Goal: Transaction & Acquisition: Obtain resource

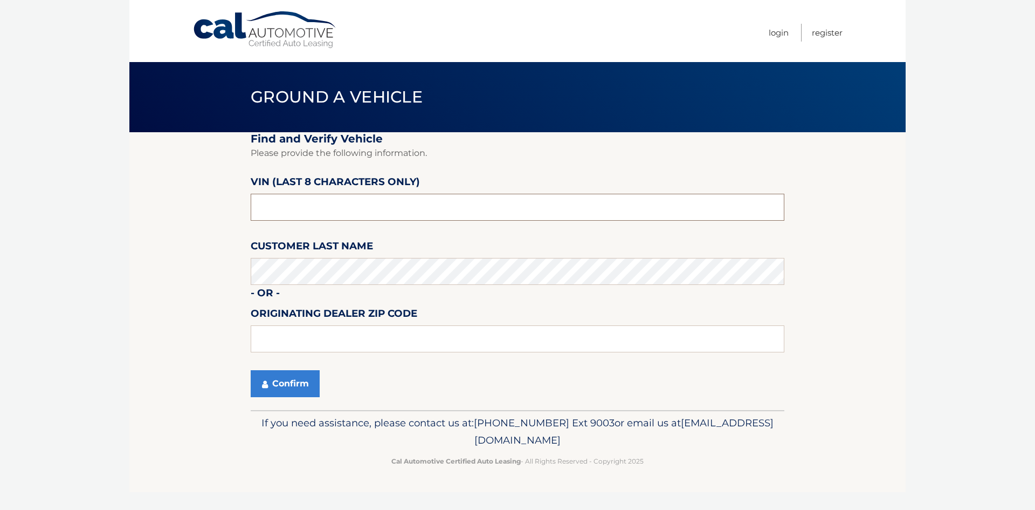
click at [362, 213] on input "text" at bounding box center [518, 207] width 534 height 27
paste input "ZACNJDB1"
drag, startPoint x: 369, startPoint y: 209, endPoint x: 149, endPoint y: 224, distance: 221.0
click at [146, 226] on section "Find and Verify Vehicle Please provide the following information. VIN (last 8 c…" at bounding box center [517, 271] width 776 height 278
type input "ZACNJDB1"
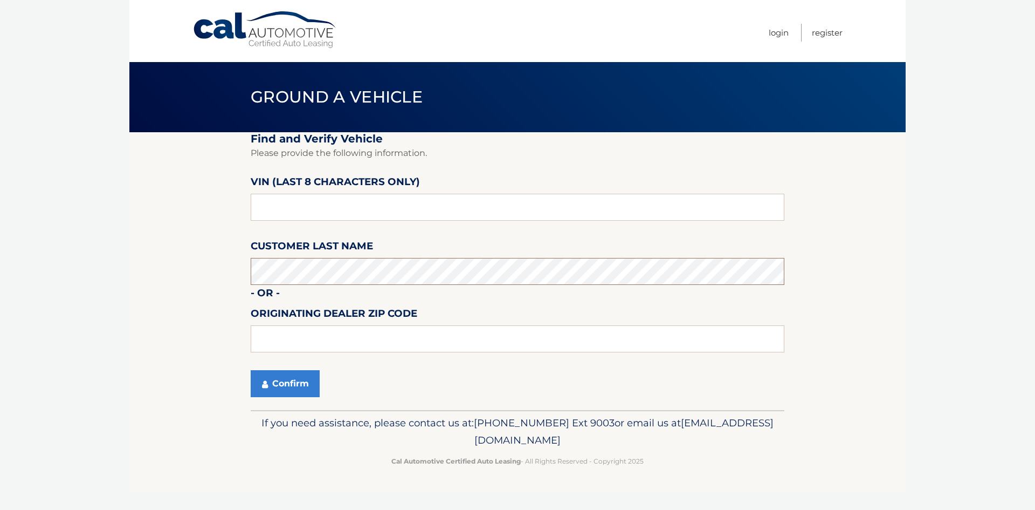
click at [251, 370] on button "Confirm" at bounding box center [285, 383] width 69 height 27
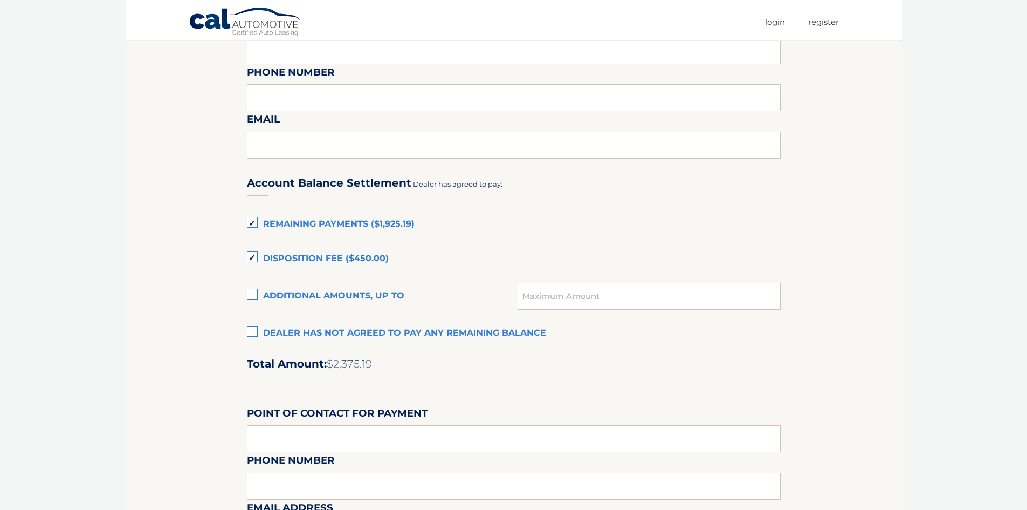
scroll to position [593, 0]
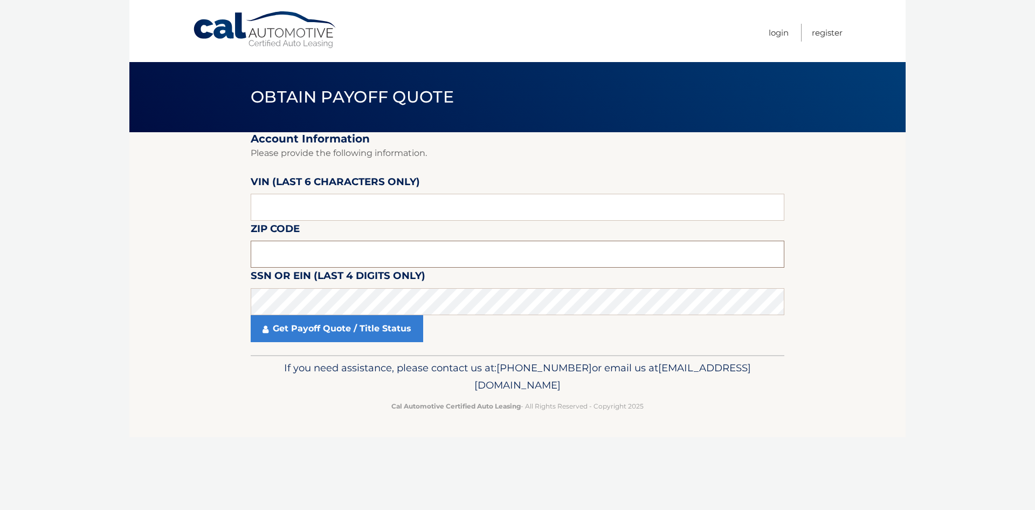
click at [381, 259] on input "text" at bounding box center [518, 253] width 534 height 27
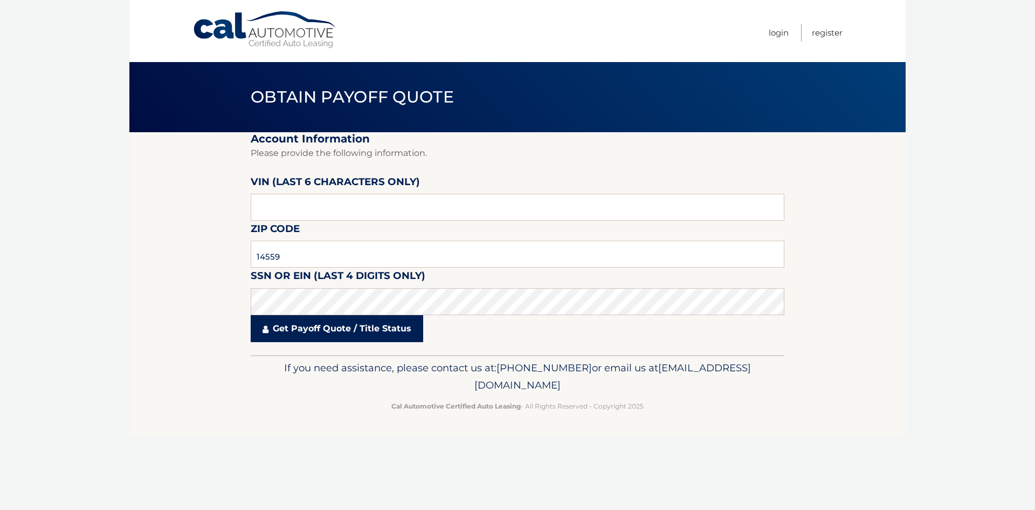
click at [303, 335] on link "Get Payoff Quote / Title Status" at bounding box center [337, 328] width 173 height 27
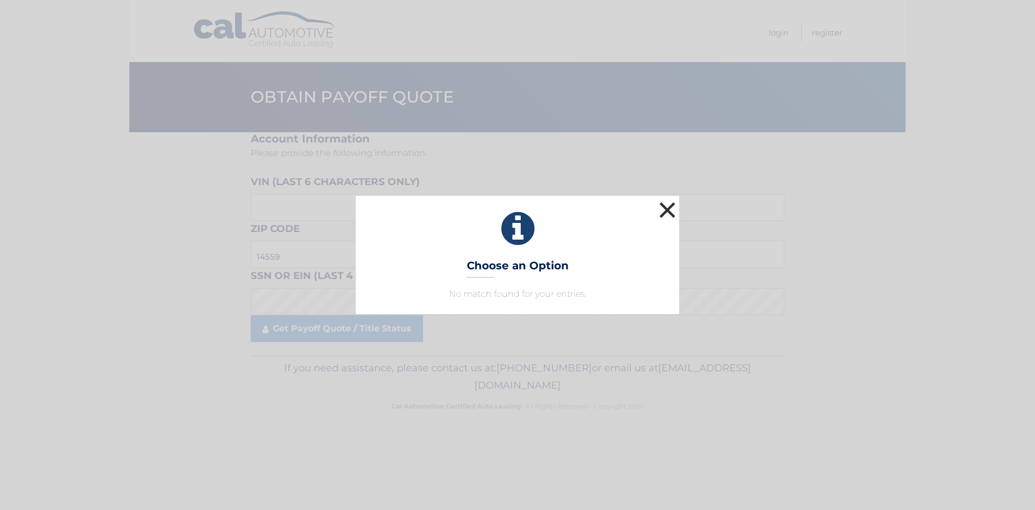
click at [665, 212] on button "×" at bounding box center [668, 210] width 22 height 22
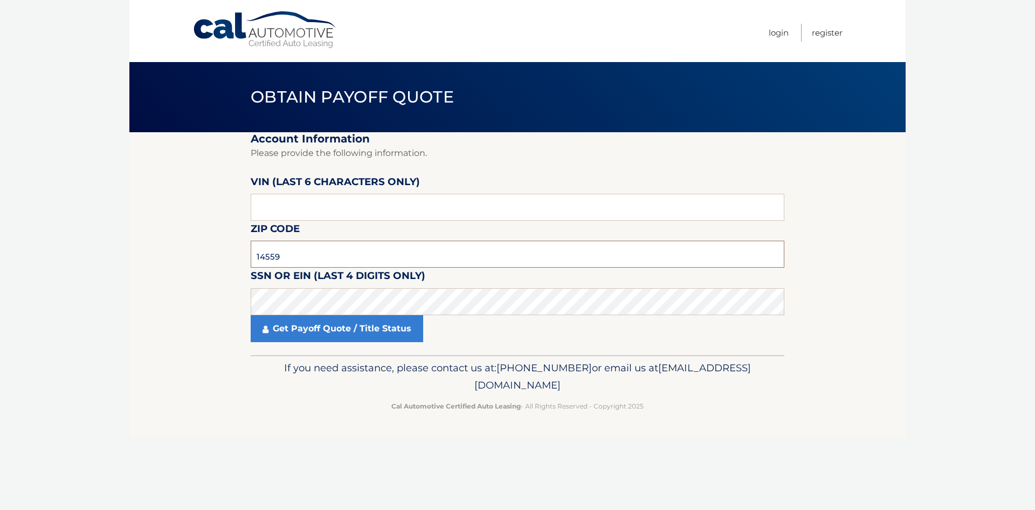
click at [269, 257] on input "14559" at bounding box center [518, 253] width 534 height 27
click at [332, 329] on link "Get Payoff Quote / Title Status" at bounding box center [337, 328] width 173 height 27
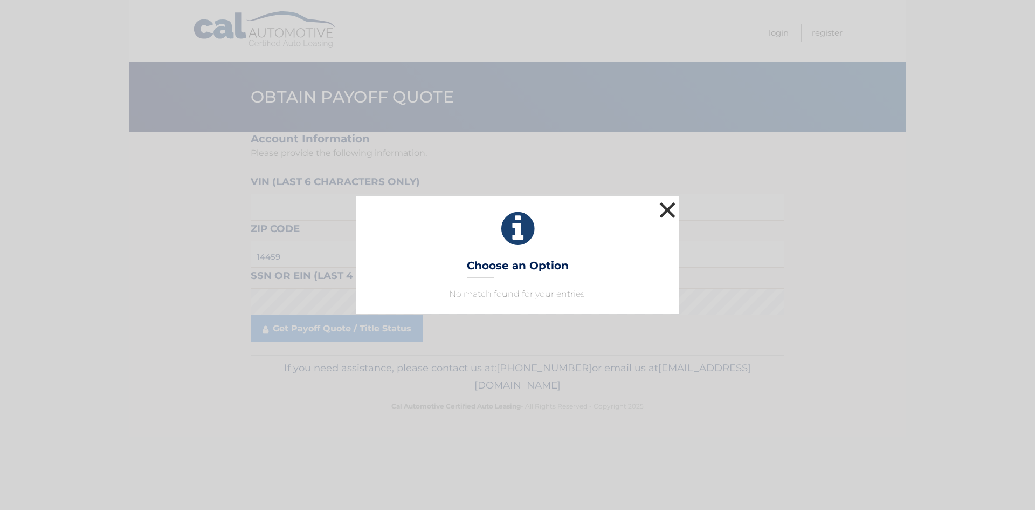
click at [666, 209] on button "×" at bounding box center [668, 210] width 22 height 22
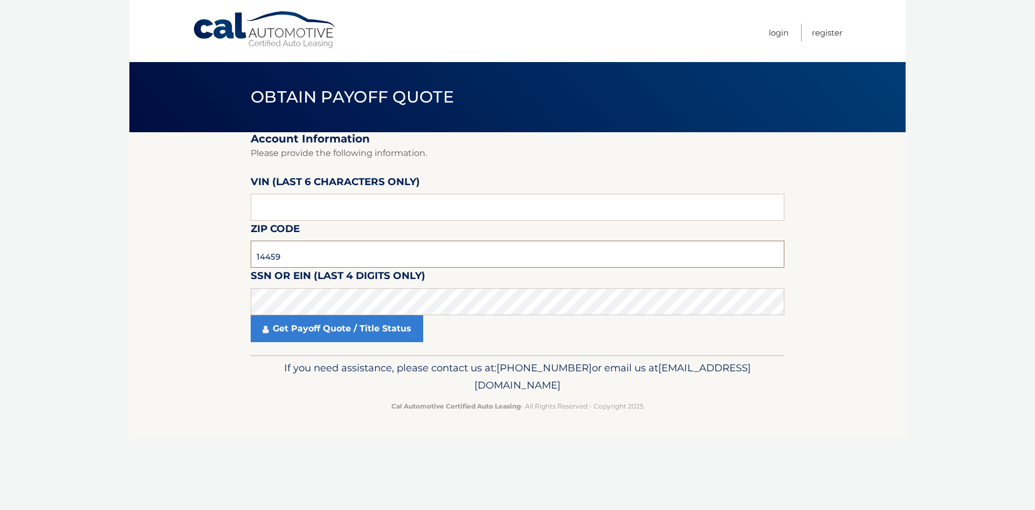
drag, startPoint x: 343, startPoint y: 257, endPoint x: 200, endPoint y: 252, distance: 143.5
click at [200, 252] on section "Account Information Please provide the following information. VIN (last 6 chara…" at bounding box center [517, 243] width 776 height 223
click at [397, 336] on link "Get Payoff Quote / Title Status" at bounding box center [337, 328] width 173 height 27
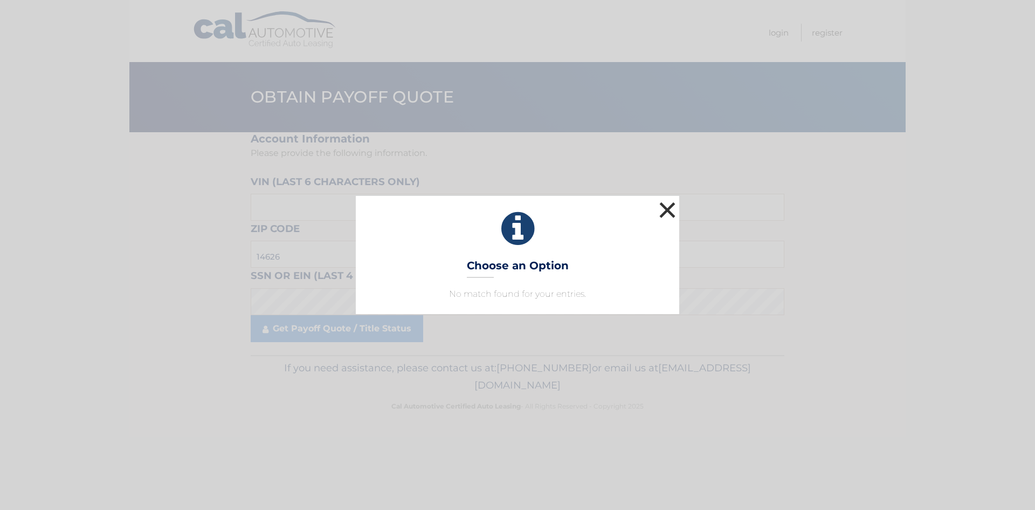
drag, startPoint x: 658, startPoint y: 206, endPoint x: 663, endPoint y: 210, distance: 6.1
click at [661, 209] on button "×" at bounding box center [668, 210] width 22 height 22
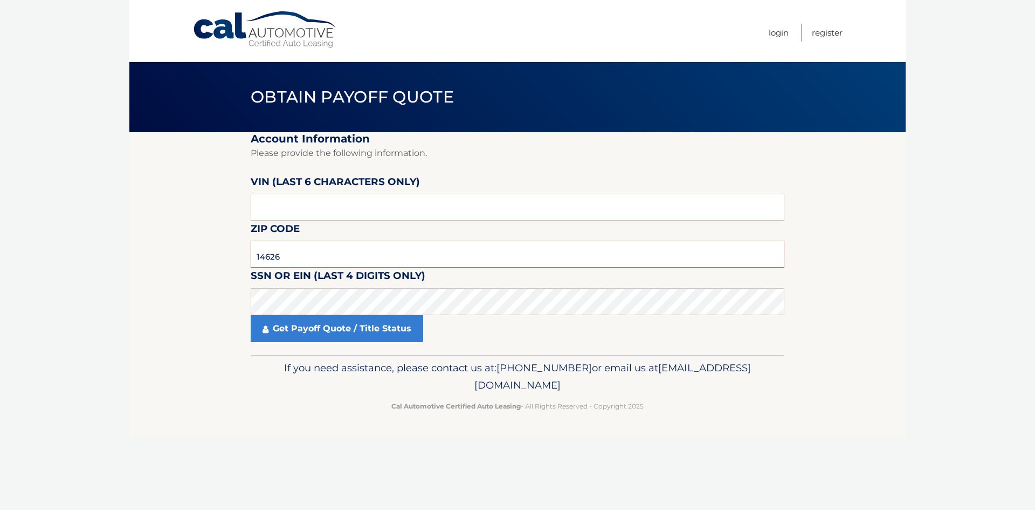
drag, startPoint x: 327, startPoint y: 253, endPoint x: 44, endPoint y: 235, distance: 283.7
click at [44, 235] on body "Cal Automotive Menu Login Register Obtain Payoff Quote" at bounding box center [517, 255] width 1035 height 510
type input "14459"
click at [350, 347] on fieldset "Account Information Please provide the following information. VIN (last 6 chara…" at bounding box center [518, 243] width 534 height 223
click at [354, 328] on link "Get Payoff Quote / Title Status" at bounding box center [337, 328] width 173 height 27
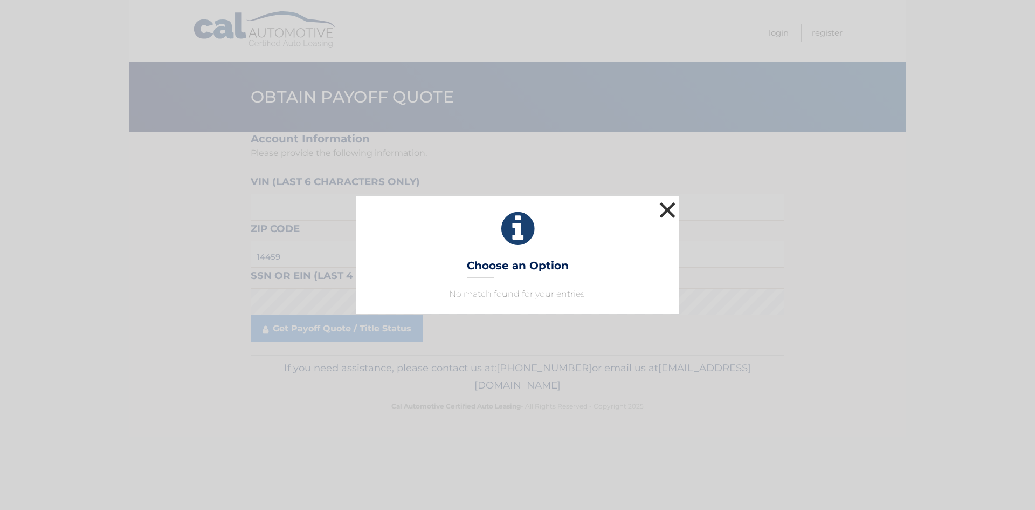
drag, startPoint x: 676, startPoint y: 210, endPoint x: 603, endPoint y: 206, distance: 72.3
click at [674, 210] on button "×" at bounding box center [668, 210] width 22 height 22
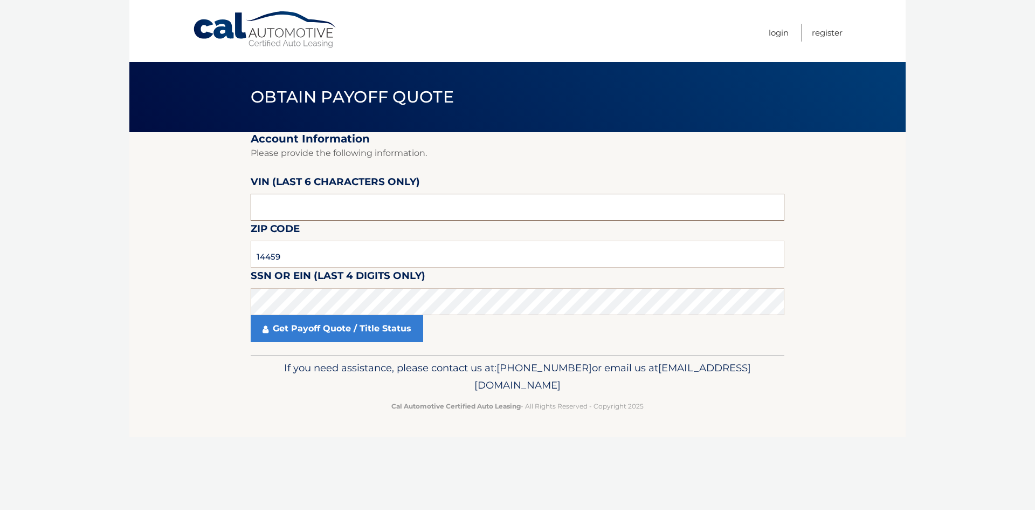
click at [302, 214] on input "text" at bounding box center [518, 207] width 534 height 27
type input "N70668"
drag, startPoint x: 308, startPoint y: 266, endPoint x: 183, endPoint y: 248, distance: 126.4
click at [183, 248] on section "Account Information Please provide the following information. VIN (last 6 chara…" at bounding box center [517, 243] width 776 height 223
drag, startPoint x: 364, startPoint y: 260, endPoint x: 141, endPoint y: 271, distance: 224.0
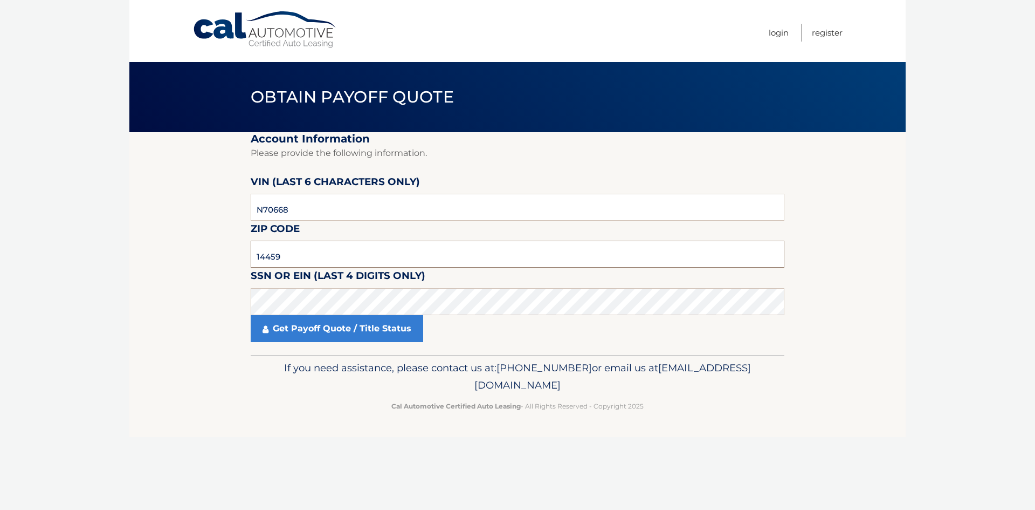
click at [141, 271] on section "Account Information Please provide the following information. VIN (last 6 chara…" at bounding box center [517, 243] width 776 height 223
type input "14607"
click at [287, 321] on link "Get Payoff Quote / Title Status" at bounding box center [337, 328] width 173 height 27
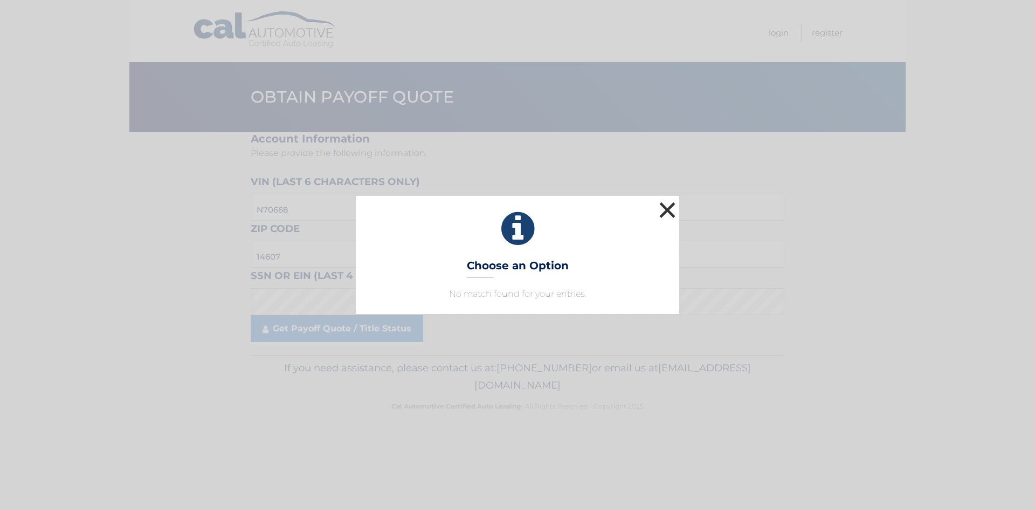
click at [667, 209] on button "×" at bounding box center [668, 210] width 22 height 22
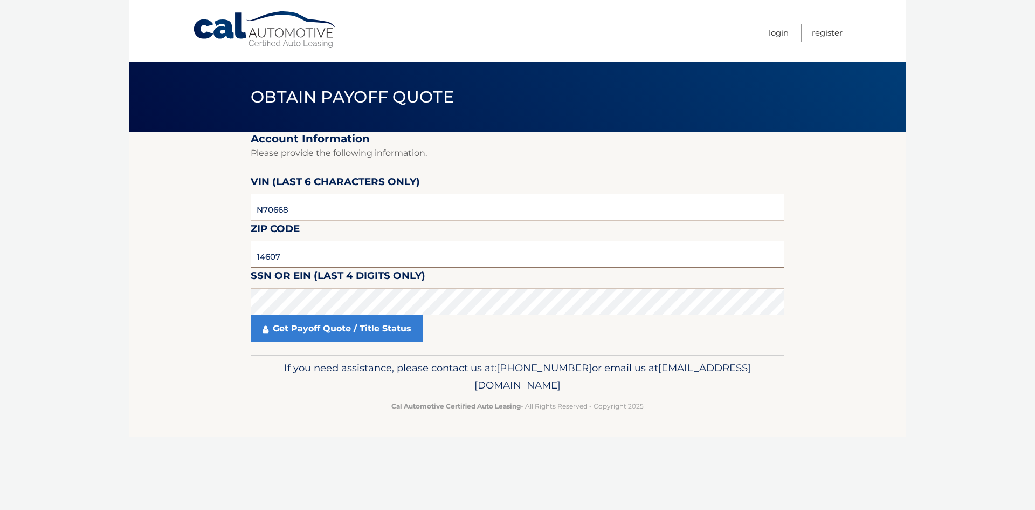
drag, startPoint x: 352, startPoint y: 253, endPoint x: 135, endPoint y: 254, distance: 216.7
click at [135, 254] on section "Account Information Please provide the following information. VIN (last 6 chara…" at bounding box center [517, 243] width 776 height 223
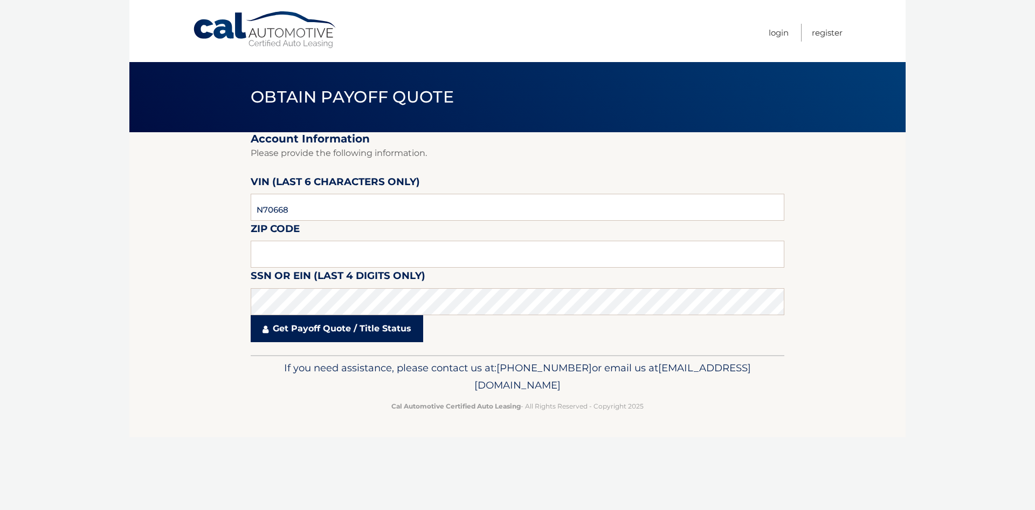
click at [355, 329] on link "Get Payoff Quote / Title Status" at bounding box center [337, 328] width 173 height 27
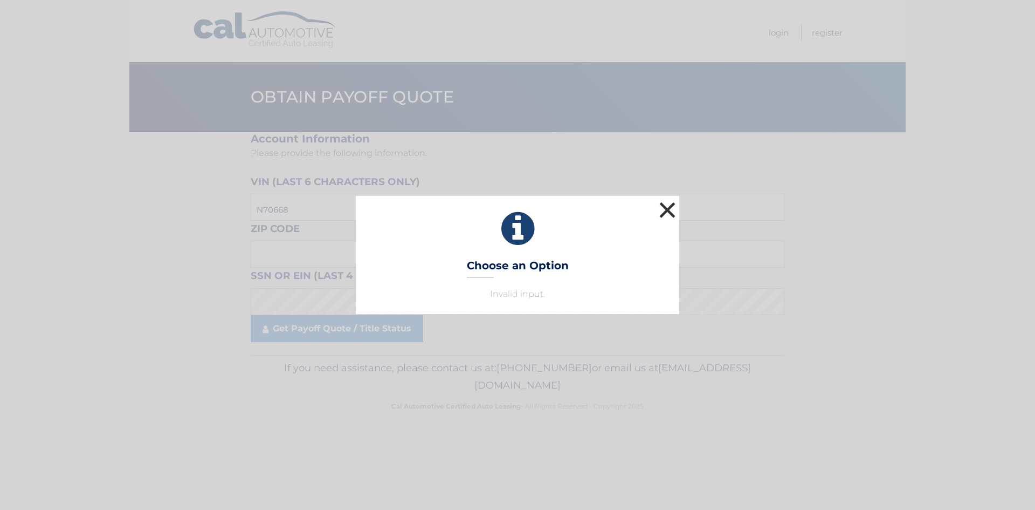
click at [667, 217] on button "×" at bounding box center [668, 210] width 22 height 22
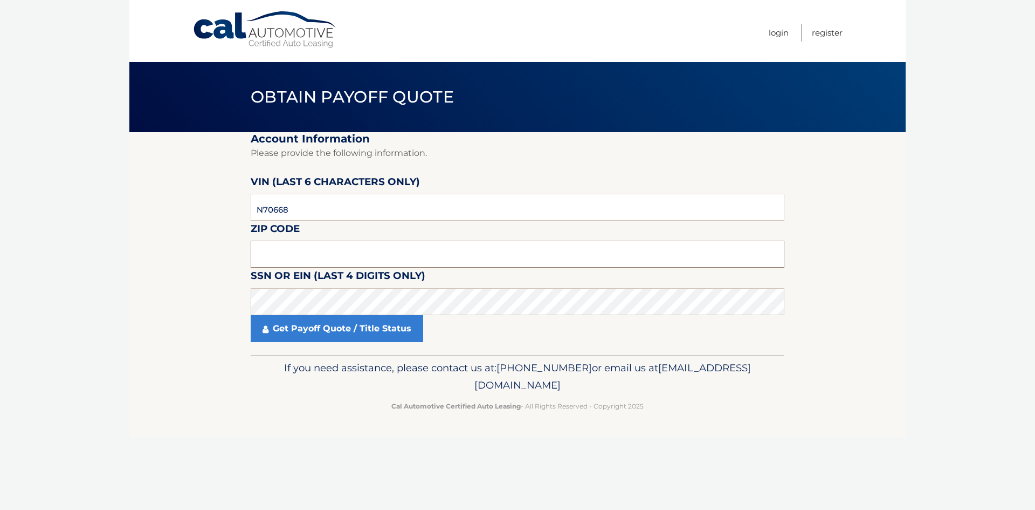
click at [426, 256] on input "text" at bounding box center [518, 253] width 534 height 27
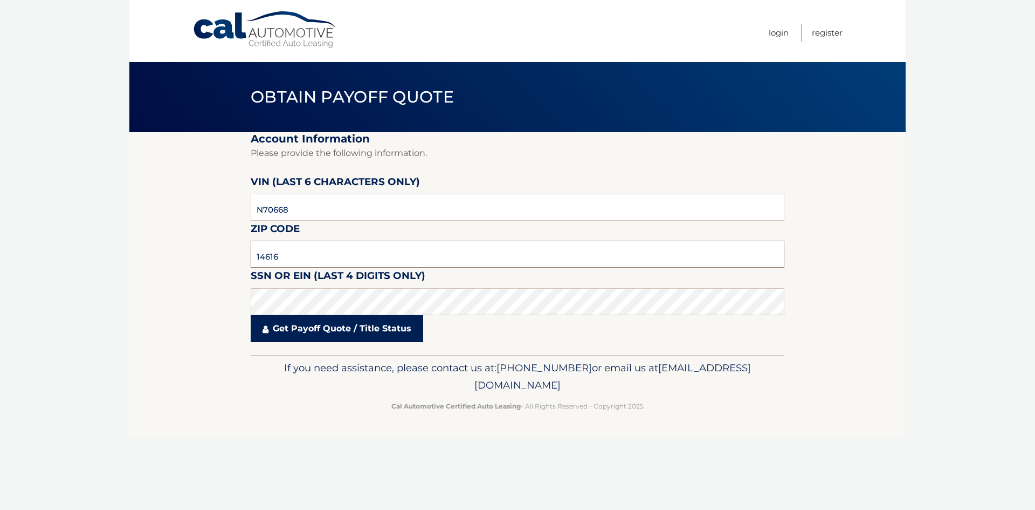
type input "14616"
click at [340, 326] on link "Get Payoff Quote / Title Status" at bounding box center [337, 328] width 173 height 27
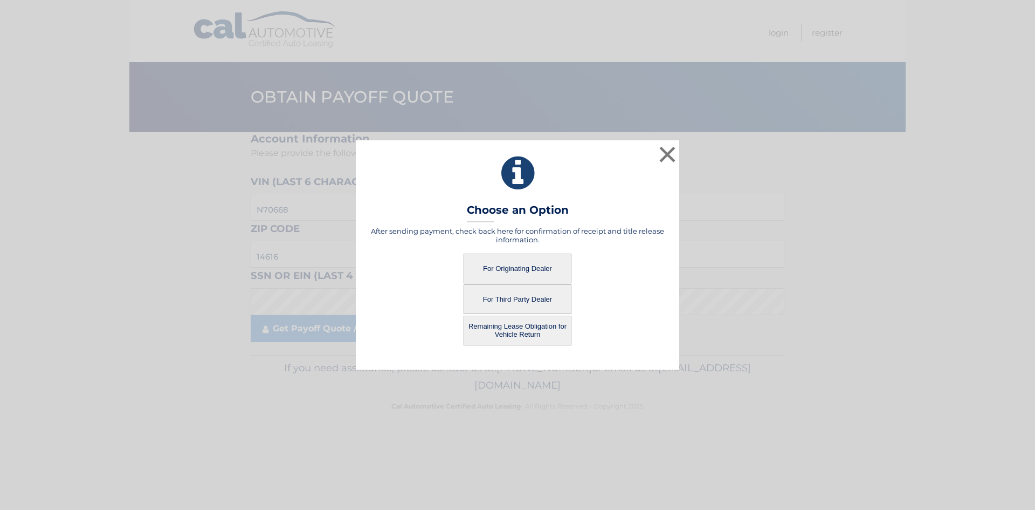
click at [526, 336] on button "Remaining Lease Obligation for Vehicle Return" at bounding box center [518, 330] width 108 height 30
click at [524, 332] on button "Remaining Lease Obligation for Vehicle Return" at bounding box center [518, 330] width 108 height 30
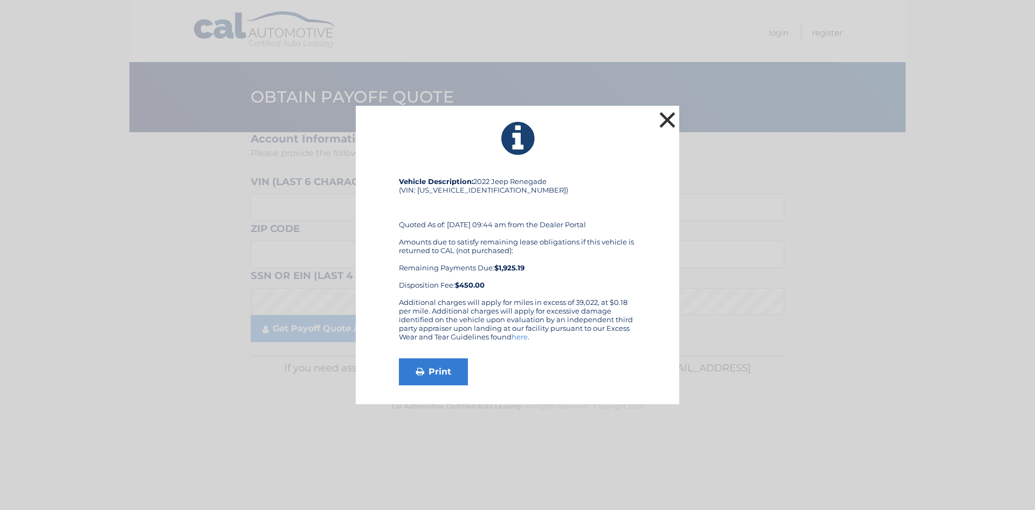
click at [669, 121] on button "×" at bounding box center [668, 120] width 22 height 22
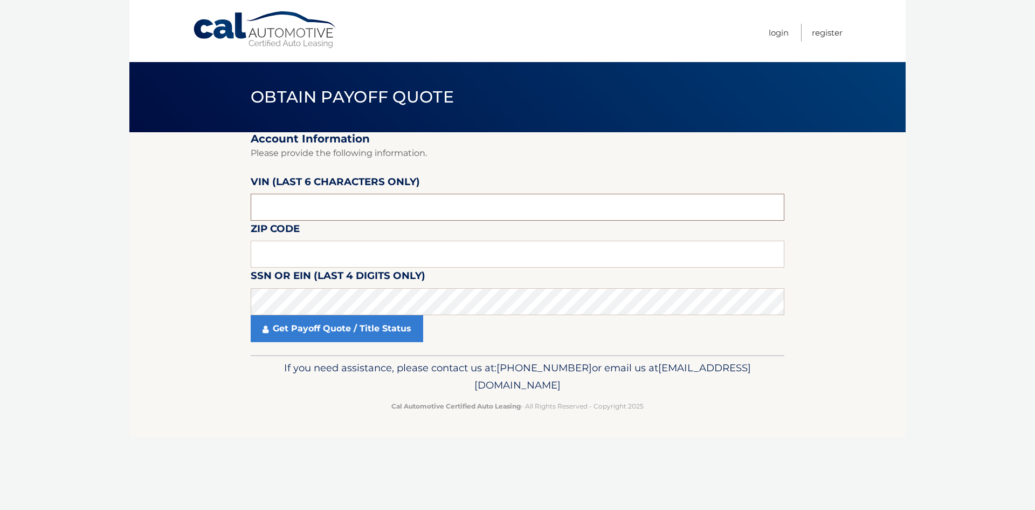
click at [373, 215] on input "text" at bounding box center [518, 207] width 534 height 27
click at [440, 247] on input "text" at bounding box center [518, 253] width 534 height 27
type input "14616"
click at [355, 215] on input "text" at bounding box center [518, 207] width 534 height 27
type input "N*****"
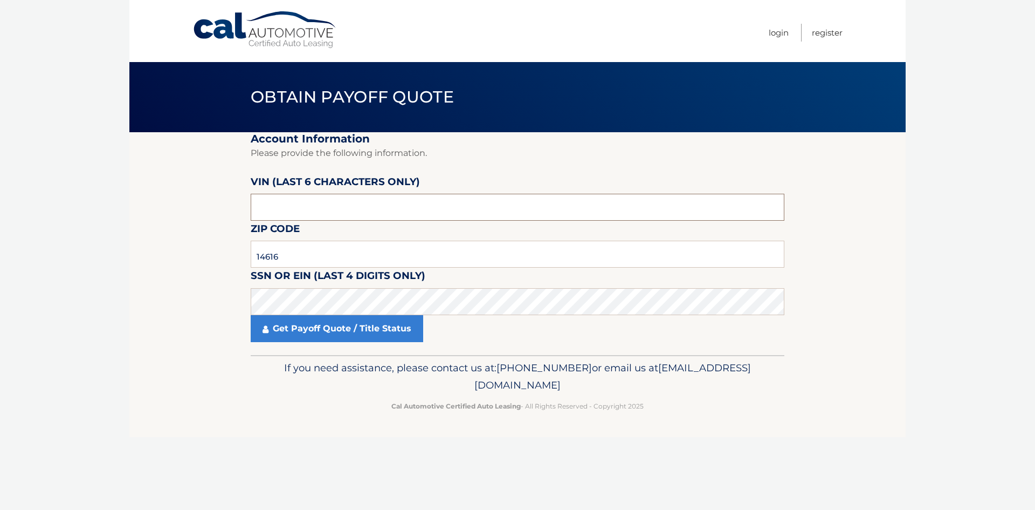
type input "P*****"
click at [318, 206] on input "text" at bounding box center [518, 207] width 534 height 27
type input "N70668"
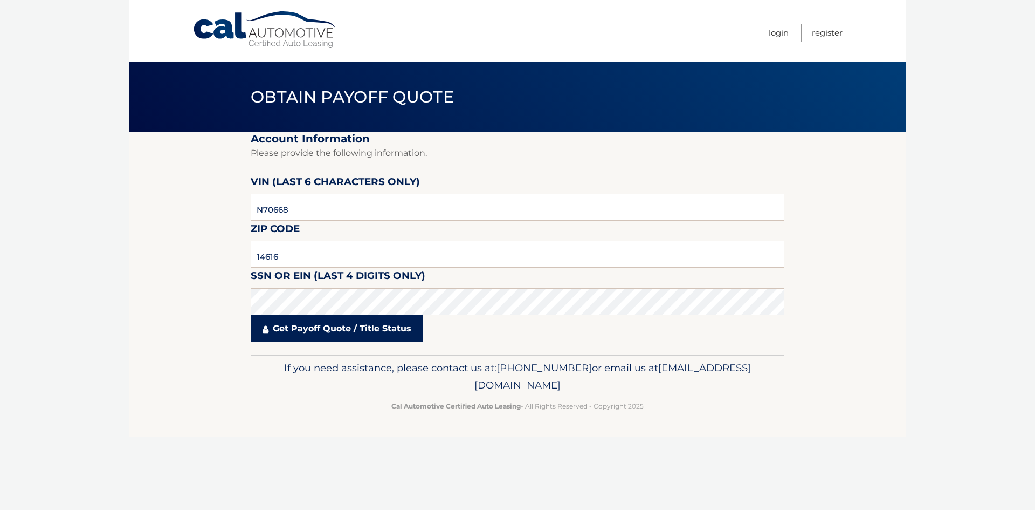
click at [332, 327] on link "Get Payoff Quote / Title Status" at bounding box center [337, 328] width 173 height 27
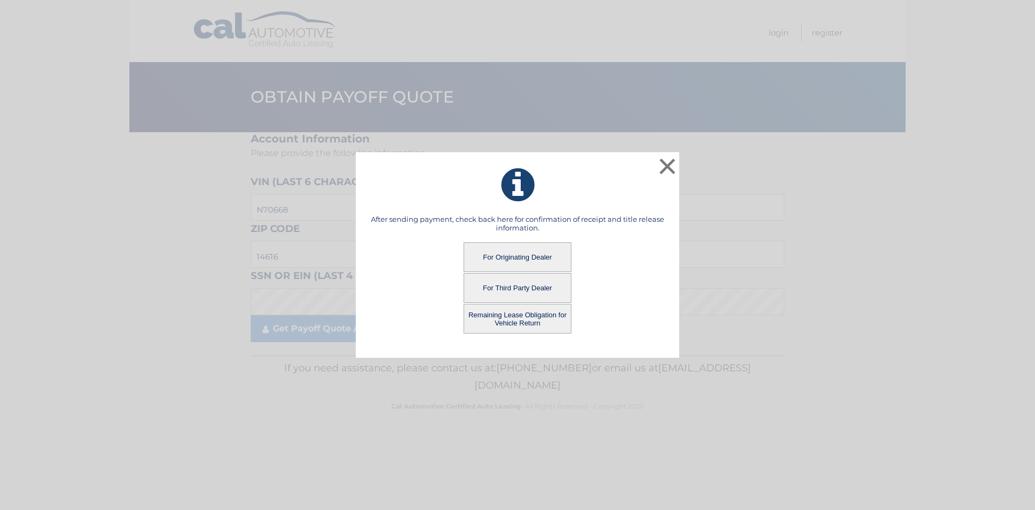
click at [536, 253] on button "For Originating Dealer" at bounding box center [518, 257] width 108 height 30
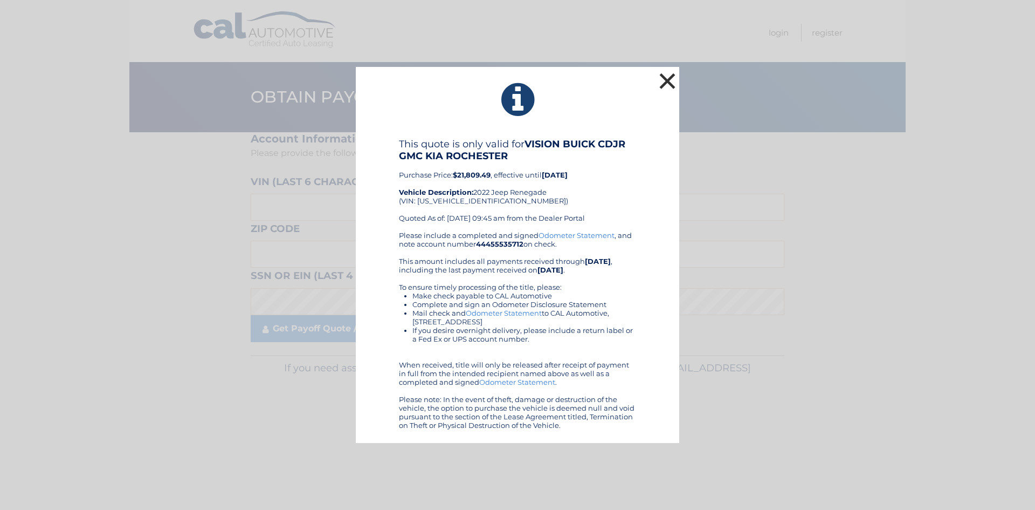
click at [667, 80] on button "×" at bounding box center [668, 81] width 22 height 22
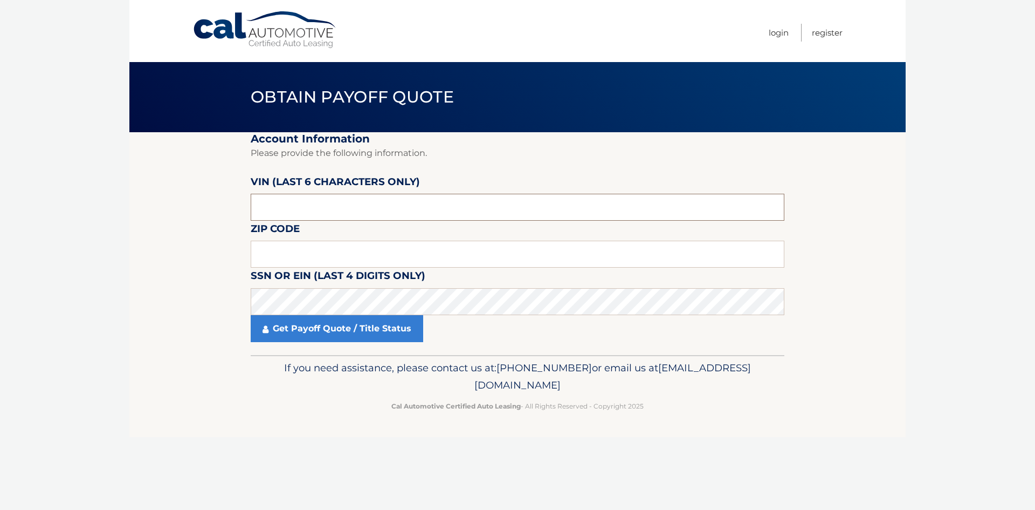
click at [465, 208] on input "text" at bounding box center [518, 207] width 534 height 27
click at [459, 258] on input "text" at bounding box center [518, 253] width 534 height 27
type input "14616"
click at [364, 216] on input "text" at bounding box center [518, 207] width 534 height 27
type input "N70668"
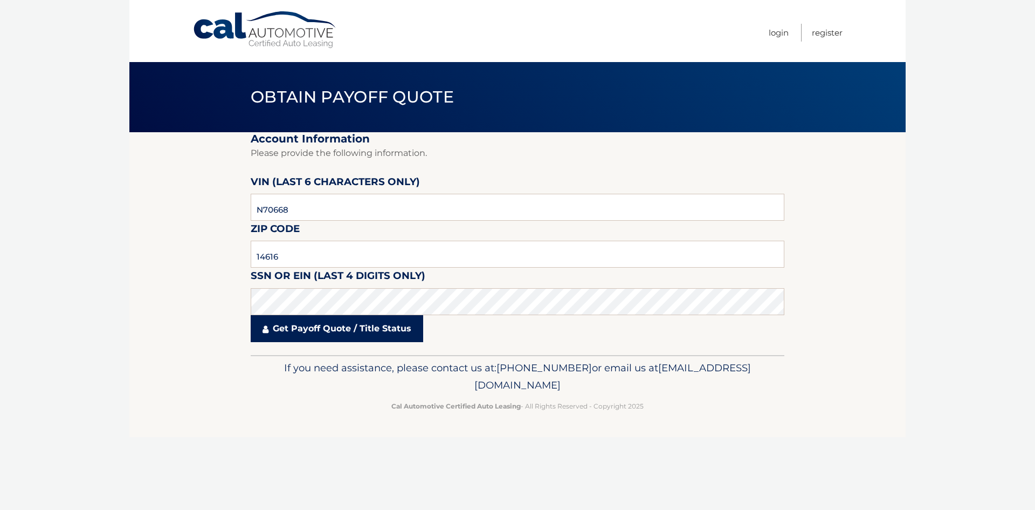
click at [353, 327] on link "Get Payoff Quote / Title Status" at bounding box center [337, 328] width 173 height 27
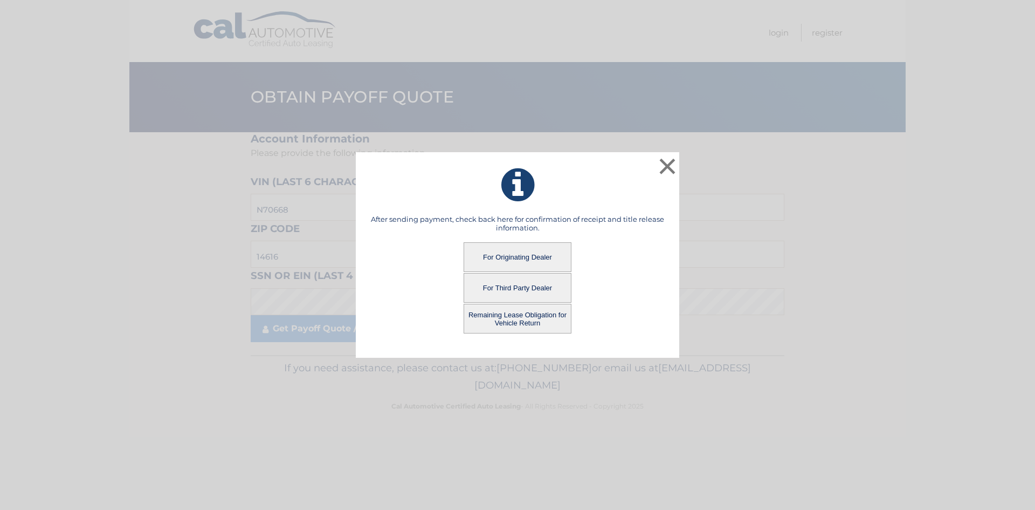
click at [530, 318] on button "Remaining Lease Obligation for Vehicle Return" at bounding box center [518, 319] width 108 height 30
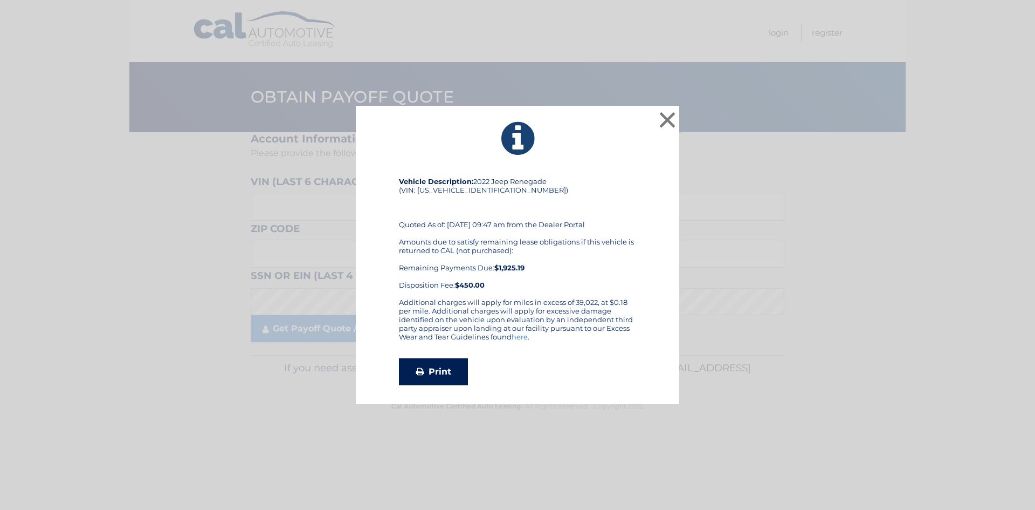
click at [445, 377] on link "Print" at bounding box center [433, 371] width 69 height 27
